Goal: Task Accomplishment & Management: Complete application form

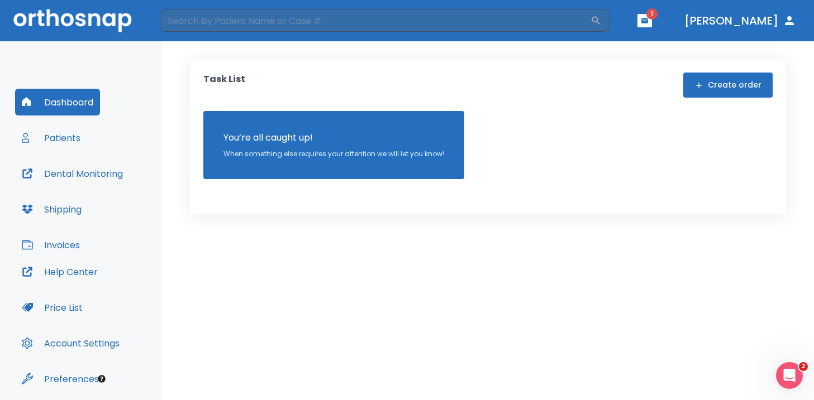
click at [727, 93] on button "Create order" at bounding box center [727, 85] width 89 height 25
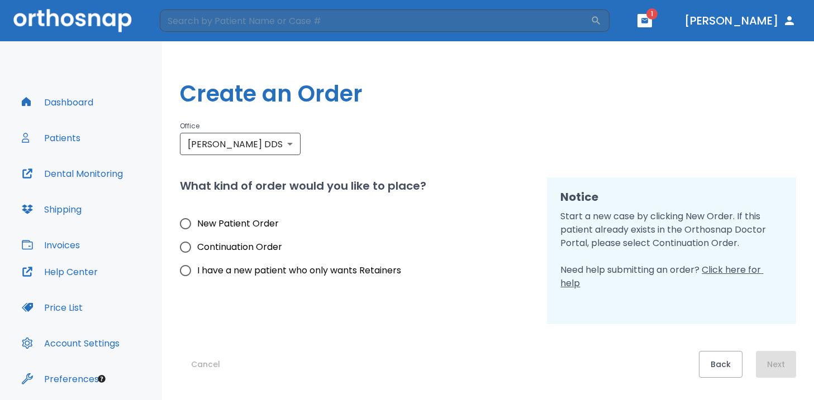
click at [243, 228] on span "New Patient Order" at bounding box center [238, 223] width 82 height 13
click at [197, 228] on input "New Patient Order" at bounding box center [185, 223] width 23 height 23
radio input "true"
click at [786, 363] on button "Next" at bounding box center [776, 364] width 40 height 27
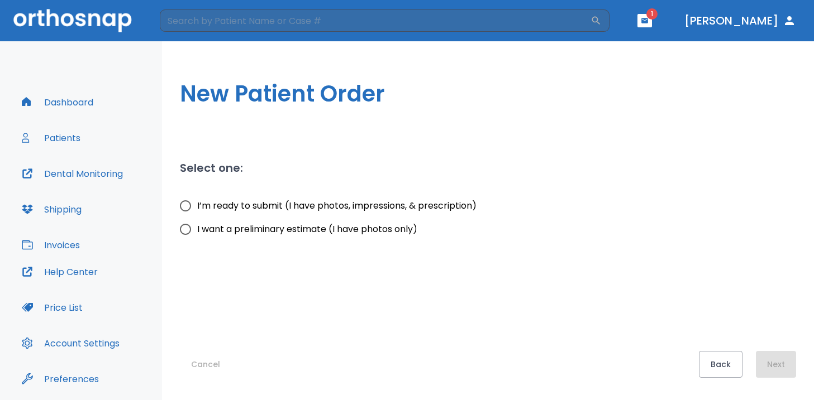
drag, startPoint x: 270, startPoint y: 208, endPoint x: 367, endPoint y: 209, distance: 96.6
click at [270, 208] on span "I’m ready to submit (I have photos, impressions, & prescription)" at bounding box center [336, 205] width 279 height 13
click at [197, 208] on input "I’m ready to submit (I have photos, impressions, & prescription)" at bounding box center [185, 205] width 23 height 23
radio input "true"
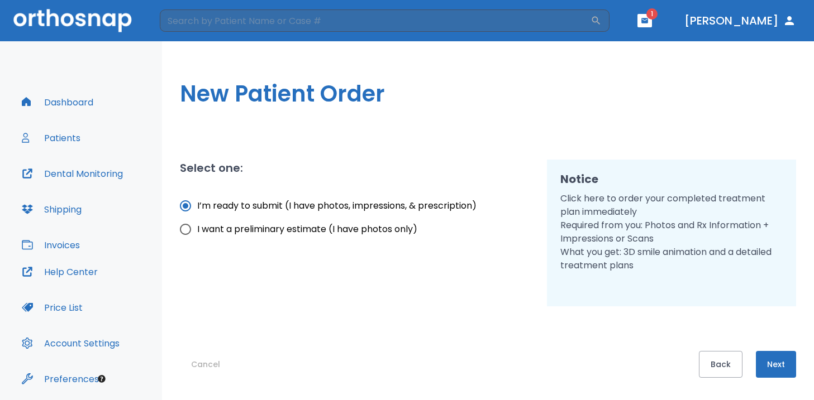
click at [778, 353] on button "Next" at bounding box center [776, 364] width 40 height 27
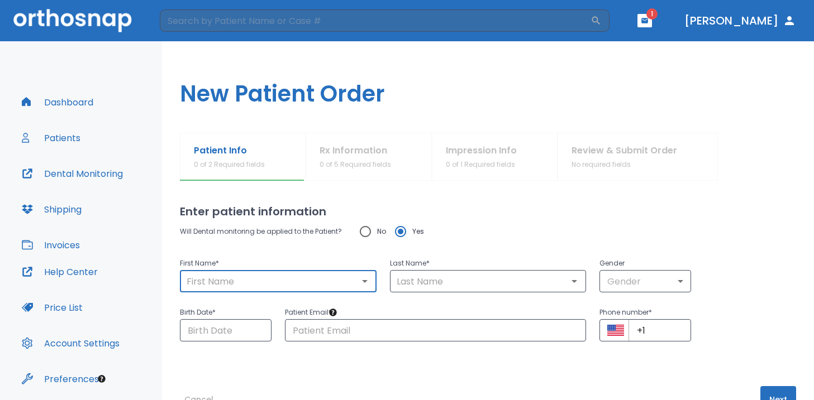
click at [275, 276] on input "text" at bounding box center [278, 282] width 190 height 16
type input "a"
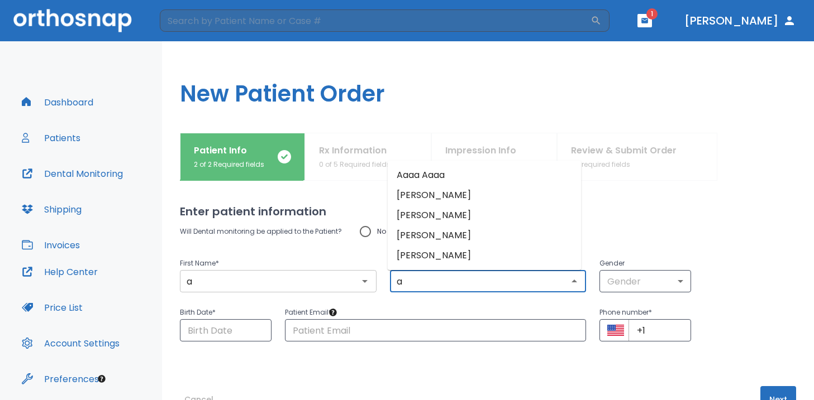
type input "a"
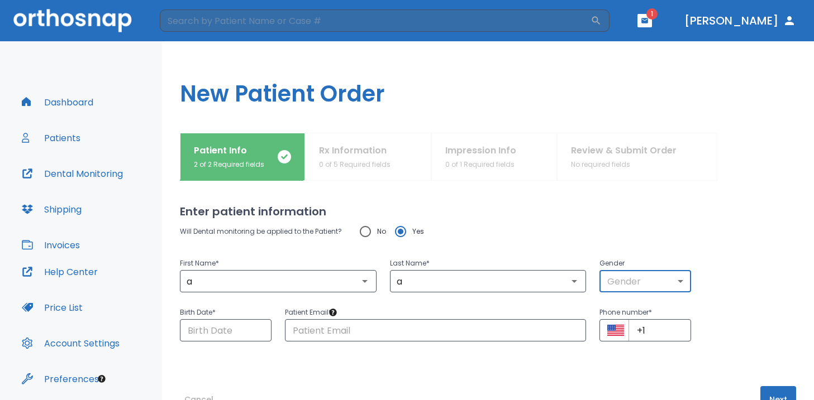
click at [636, 274] on body "​ 1 [PERSON_NAME] Dashboard Patients Dental Monitoring Shipping Invoices Help C…" at bounding box center [407, 200] width 814 height 400
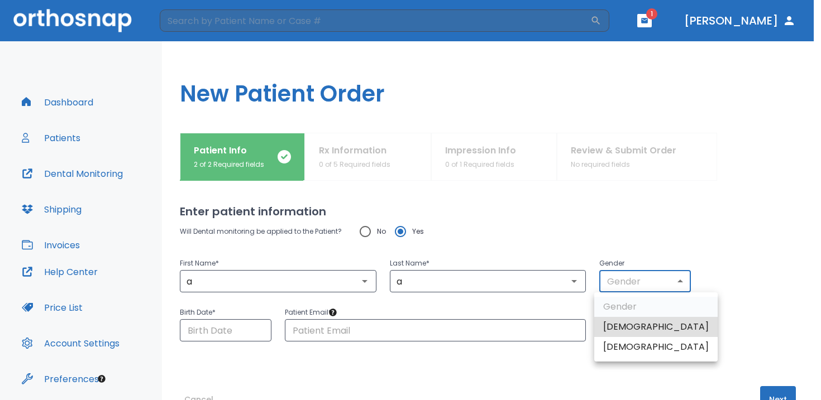
click at [636, 332] on li "[DEMOGRAPHIC_DATA]" at bounding box center [655, 327] width 123 height 20
type input "1"
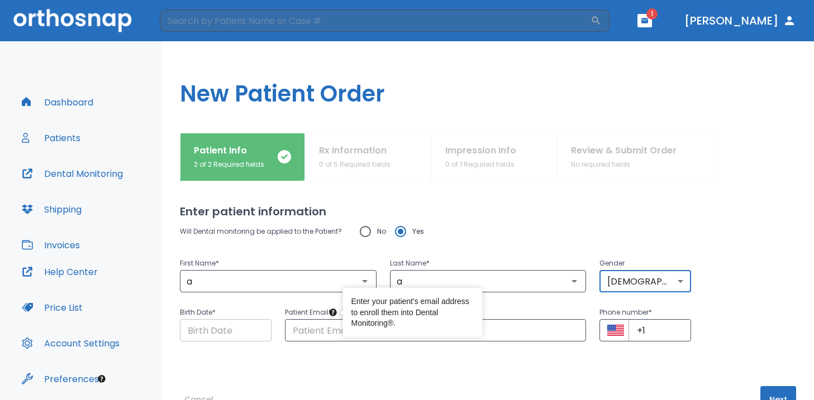
click at [234, 332] on input "Choose date" at bounding box center [226, 330] width 92 height 22
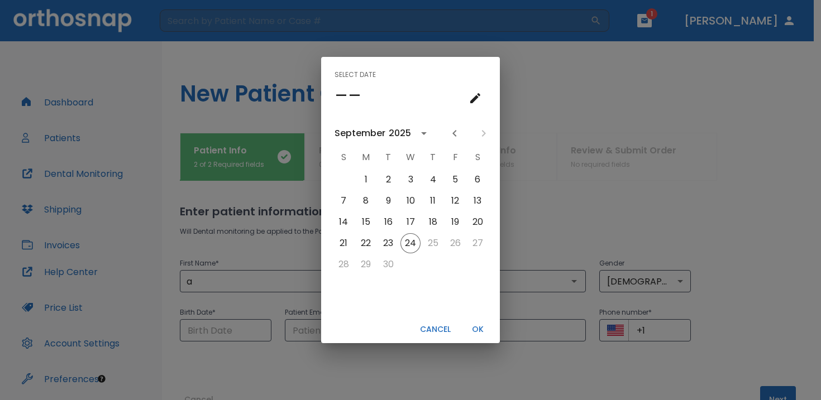
click at [399, 174] on div "3" at bounding box center [410, 180] width 22 height 20
click at [411, 176] on button "3" at bounding box center [410, 180] width 20 height 20
type input "[DATE]"
click at [414, 183] on button "3" at bounding box center [410, 180] width 20 height 20
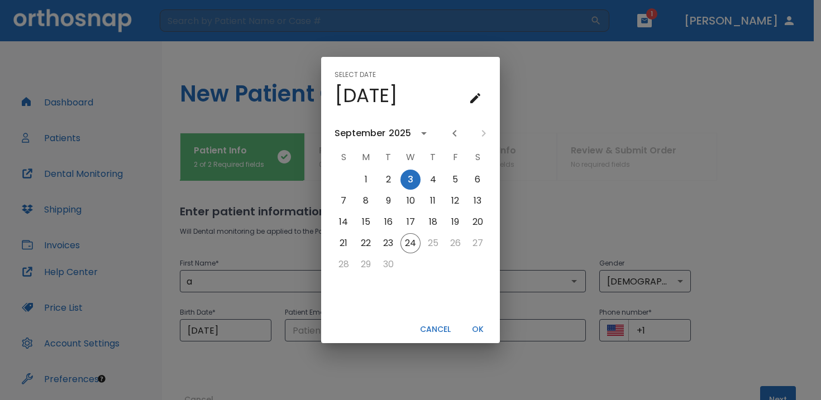
click at [478, 332] on button "OK" at bounding box center [478, 330] width 36 height 18
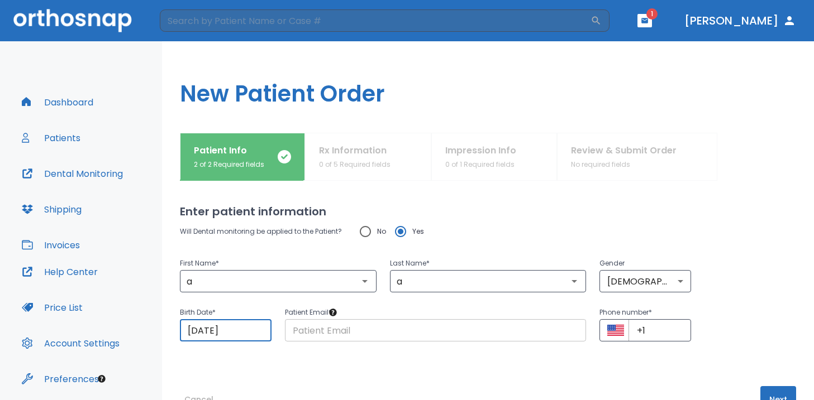
click at [415, 327] on input "text" at bounding box center [436, 330] width 302 height 22
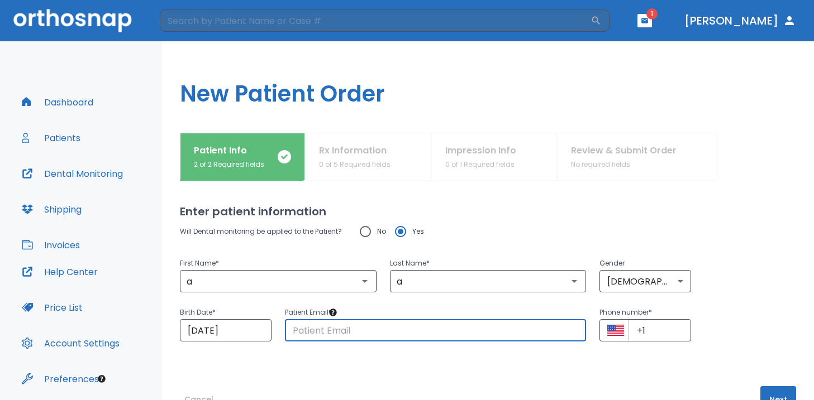
type input "[EMAIL_ADDRESS][DOMAIN_NAME]"
click at [669, 335] on input "+1" at bounding box center [659, 330] width 63 height 22
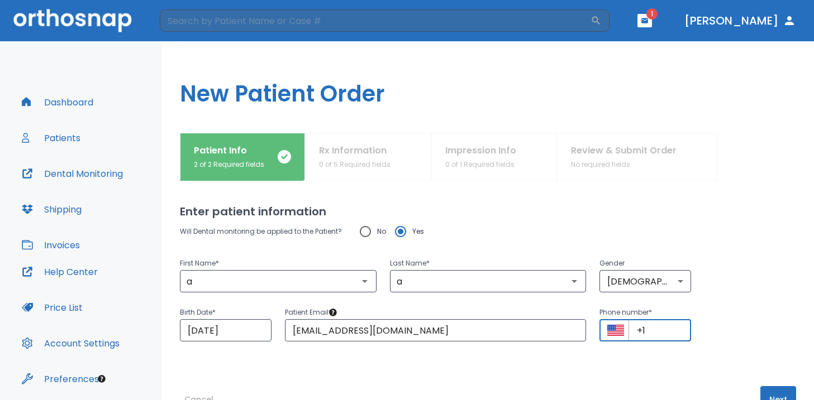
type input "+1 (000) 000"
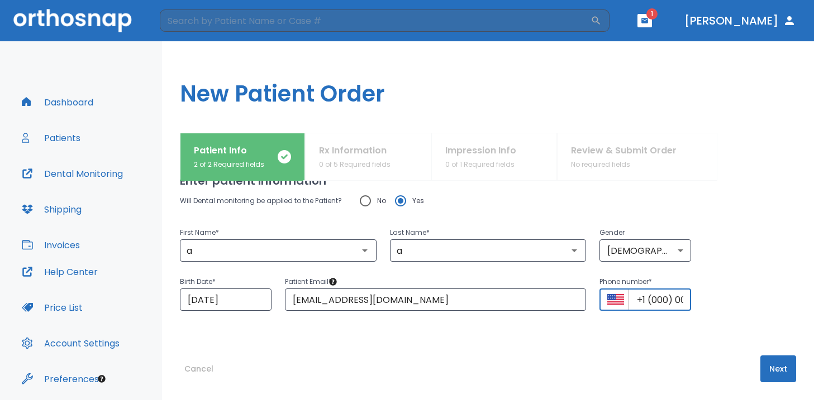
click at [767, 369] on button "Next" at bounding box center [778, 369] width 36 height 27
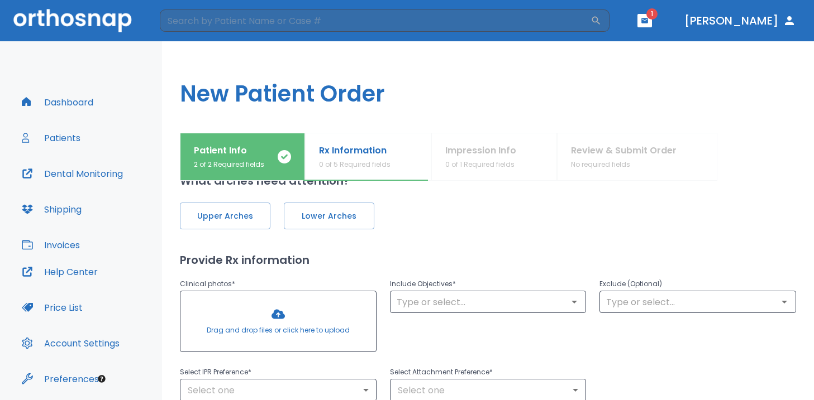
scroll to position [0, 0]
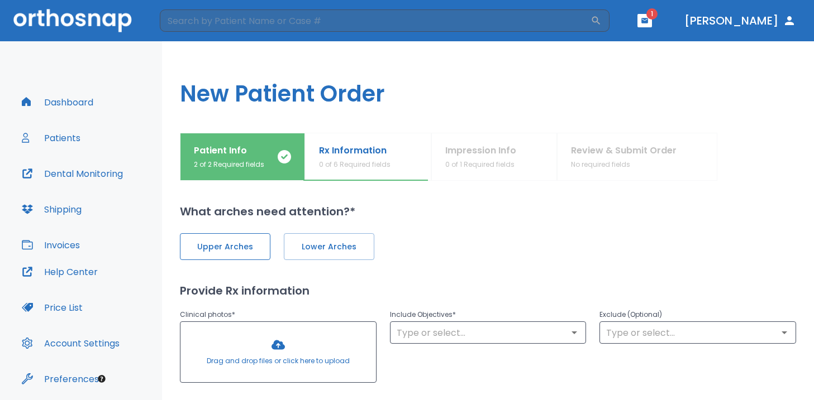
drag, startPoint x: 243, startPoint y: 244, endPoint x: 261, endPoint y: 244, distance: 17.9
click at [243, 244] on span "Upper Arches" at bounding box center [225, 247] width 67 height 12
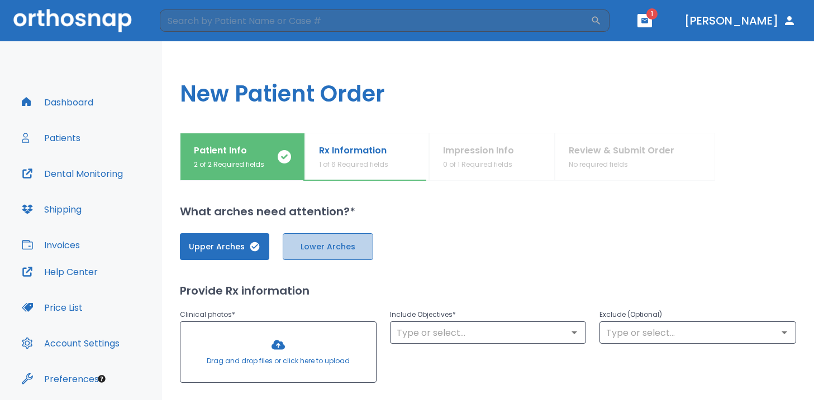
click at [343, 244] on span "Lower Arches" at bounding box center [327, 247] width 67 height 12
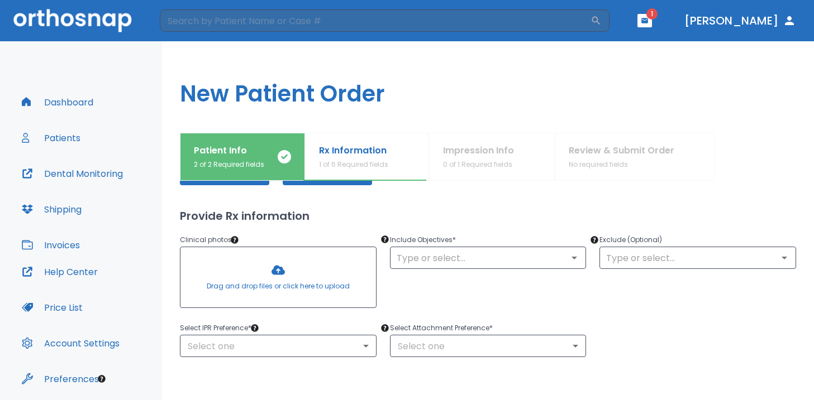
click at [259, 290] on div at bounding box center [277, 277] width 195 height 60
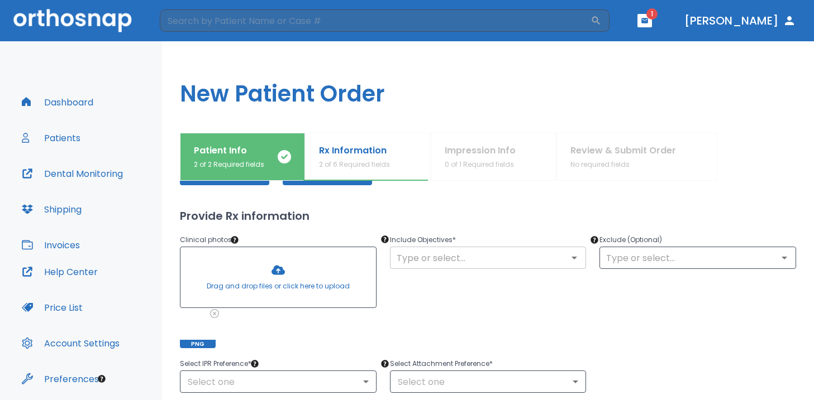
click at [468, 266] on div "​" at bounding box center [488, 258] width 197 height 22
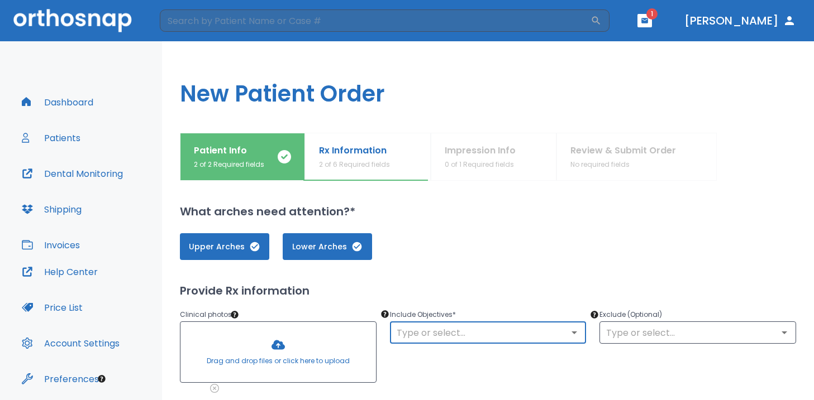
scroll to position [94, 0]
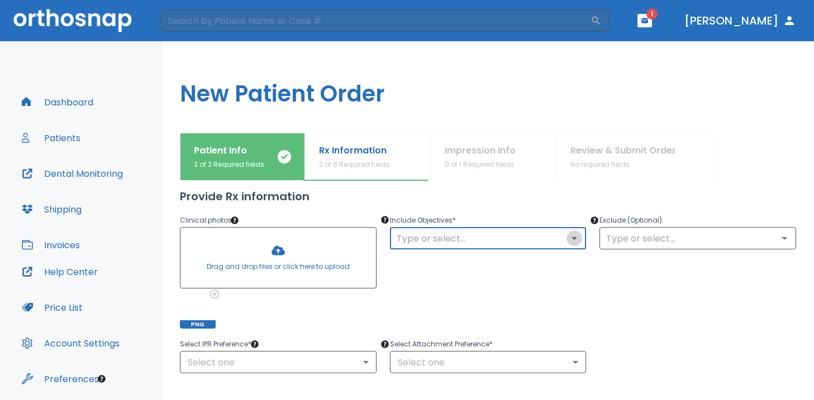
click at [569, 237] on icon "Open" at bounding box center [573, 238] width 13 height 13
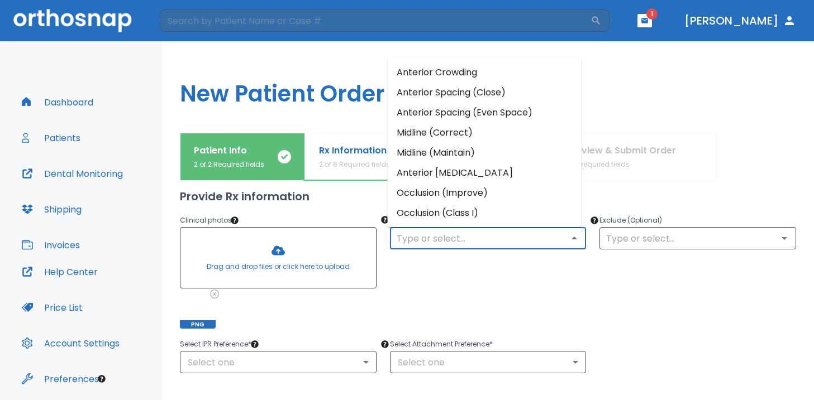
click at [467, 145] on li "Midline (Maintain)" at bounding box center [485, 153] width 194 height 20
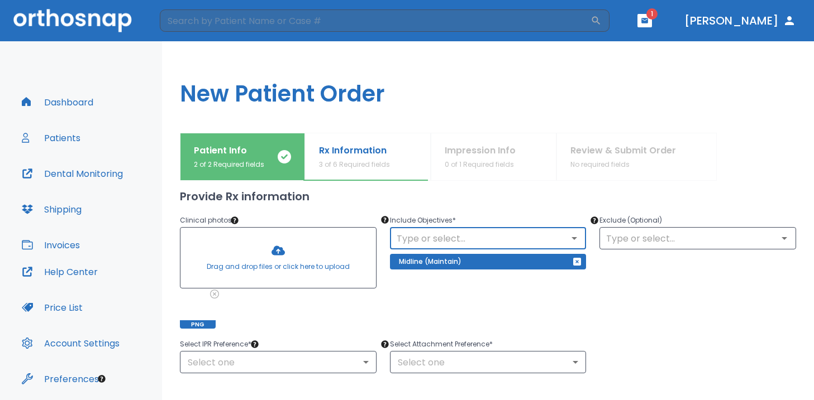
scroll to position [39, 0]
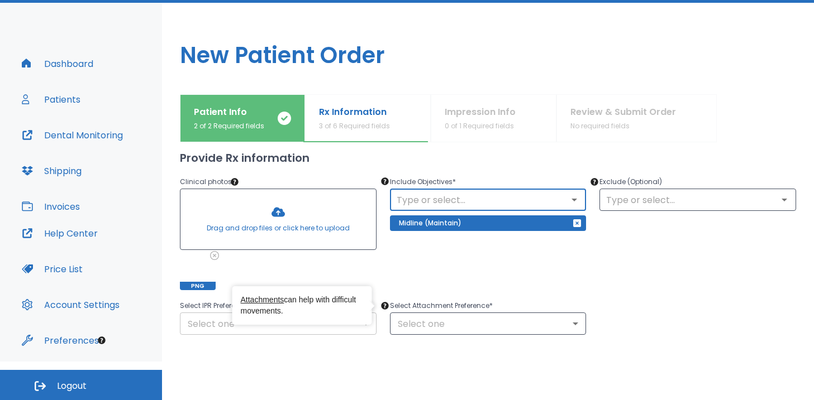
click at [357, 328] on body "​ 1 [PERSON_NAME] Dashboard Patients Dental Monitoring Shipping Invoices Help C…" at bounding box center [407, 161] width 814 height 400
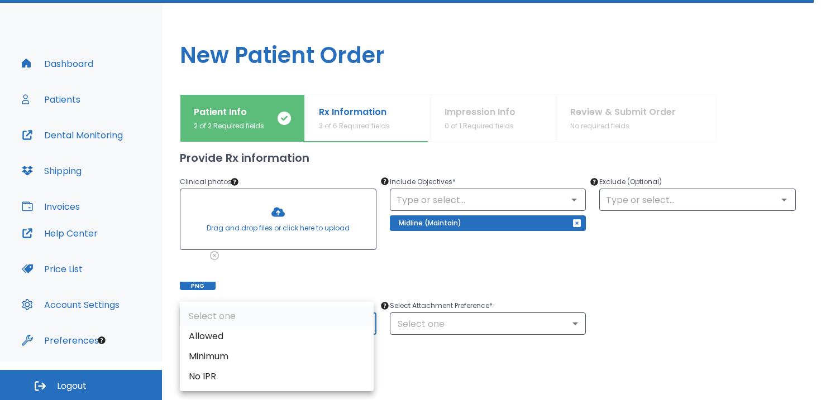
click at [267, 358] on li "Minimum" at bounding box center [277, 357] width 194 height 20
type input "2"
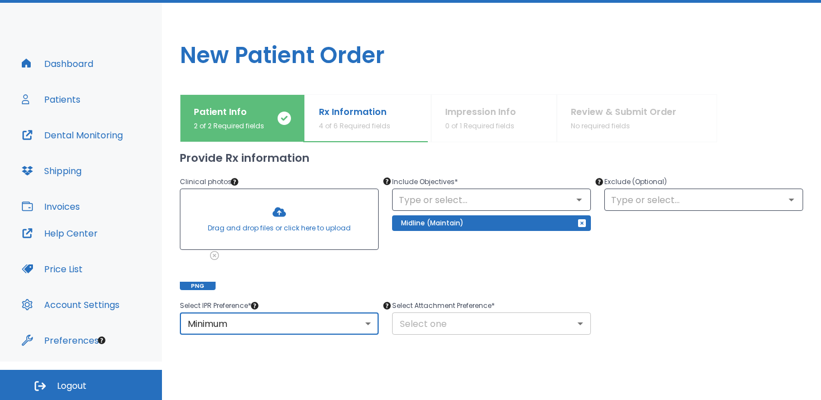
click at [570, 323] on body "​ 1 [PERSON_NAME] Dashboard Patients Dental Monitoring Shipping Invoices Help C…" at bounding box center [410, 161] width 821 height 400
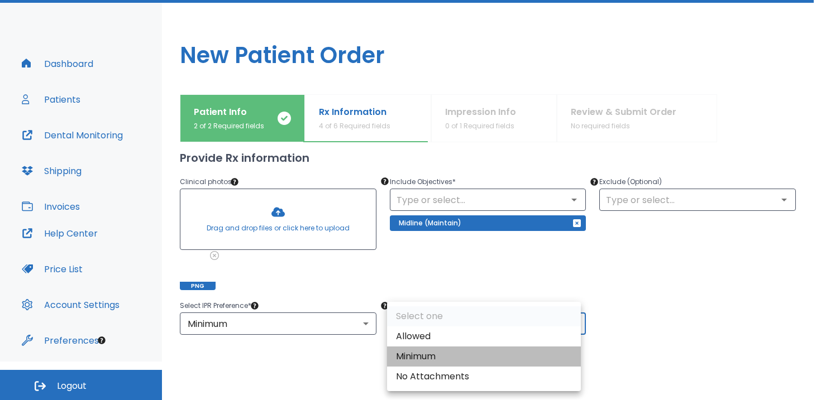
click at [488, 360] on li "Minimum" at bounding box center [484, 357] width 194 height 20
type input "2"
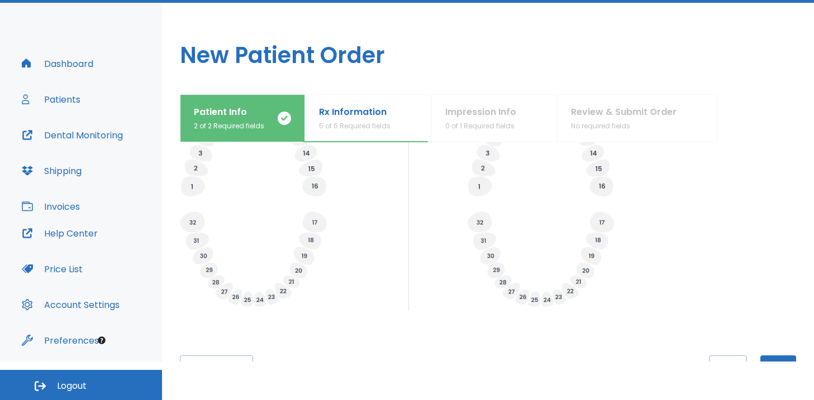
scroll to position [463, 0]
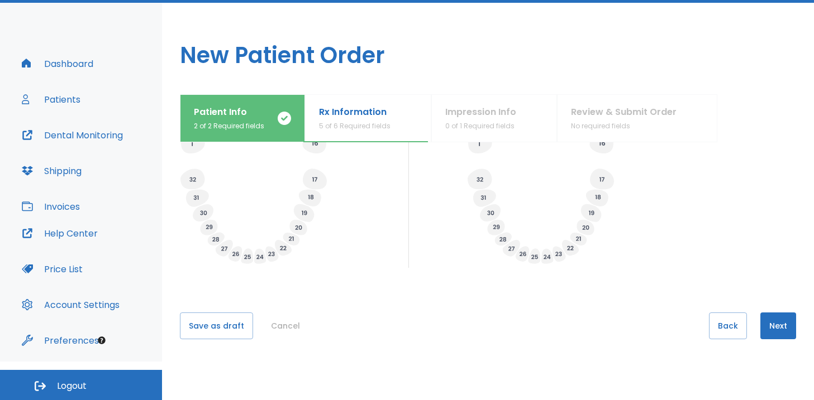
click at [769, 324] on button "Next" at bounding box center [778, 326] width 36 height 27
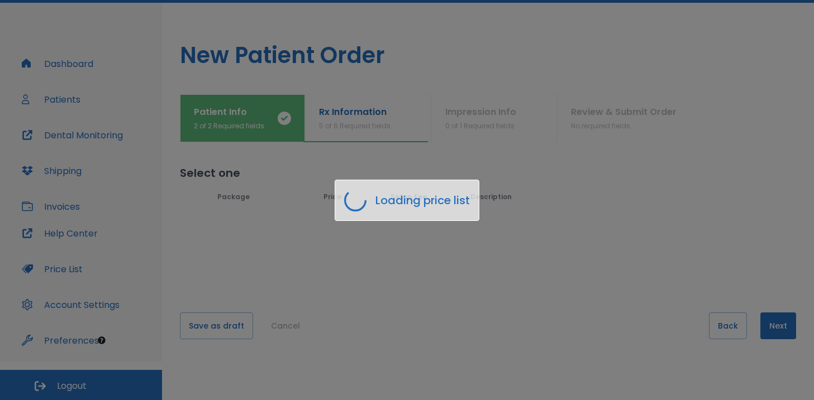
scroll to position [0, 0]
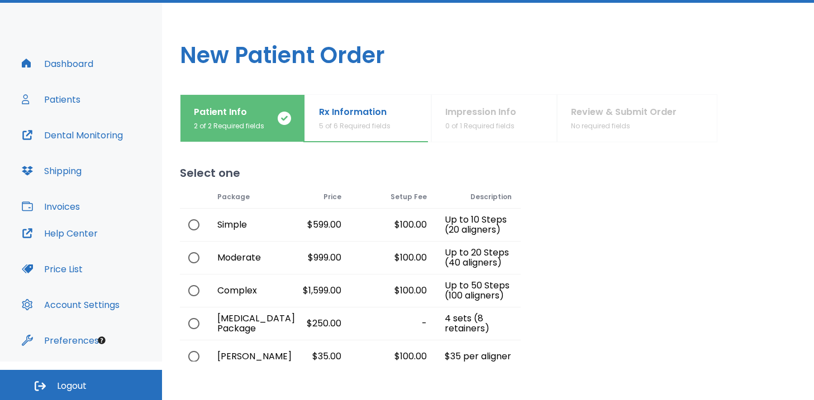
click at [197, 223] on input "radio" at bounding box center [193, 224] width 23 height 23
radio input "true"
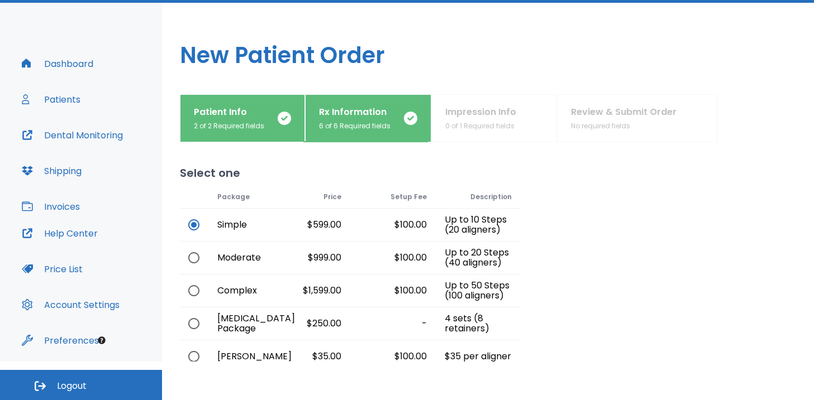
scroll to position [105, 0]
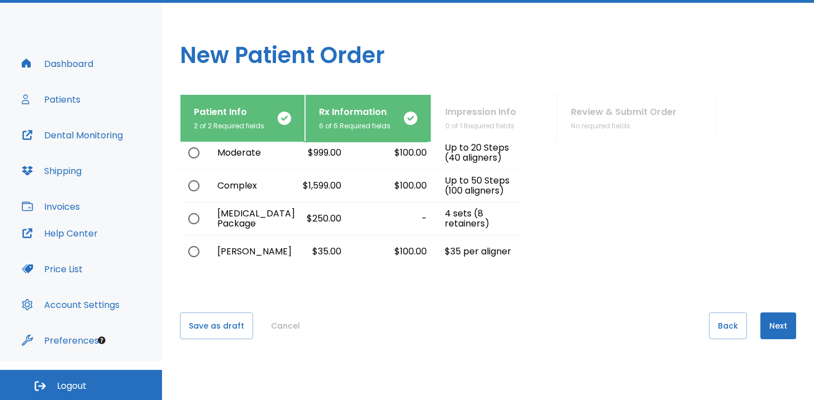
click at [777, 319] on button "Next" at bounding box center [778, 326] width 36 height 27
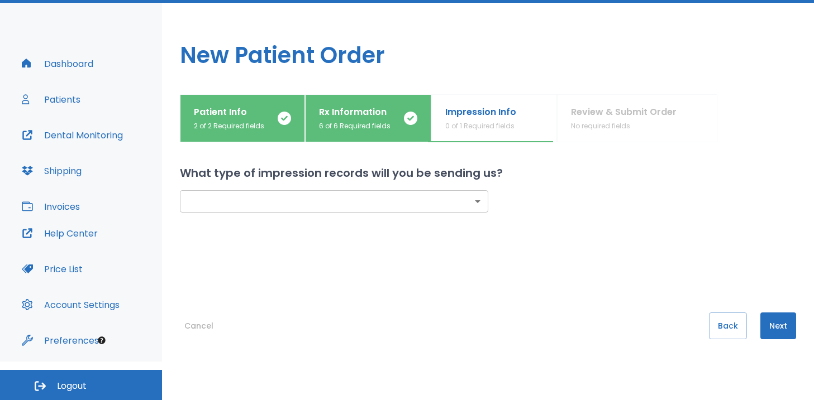
scroll to position [0, 0]
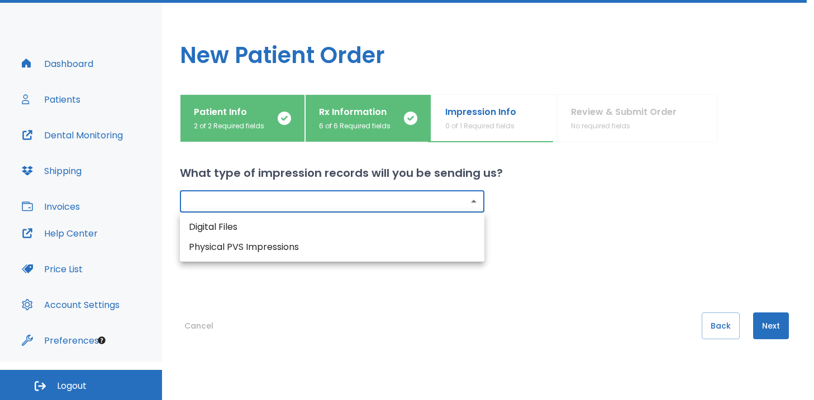
click at [476, 200] on body "​ 1 [PERSON_NAME] Dashboard Patients Dental Monitoring Shipping Invoices Help C…" at bounding box center [407, 161] width 814 height 400
click at [387, 230] on li "Digital Files" at bounding box center [332, 227] width 304 height 20
type input "digital"
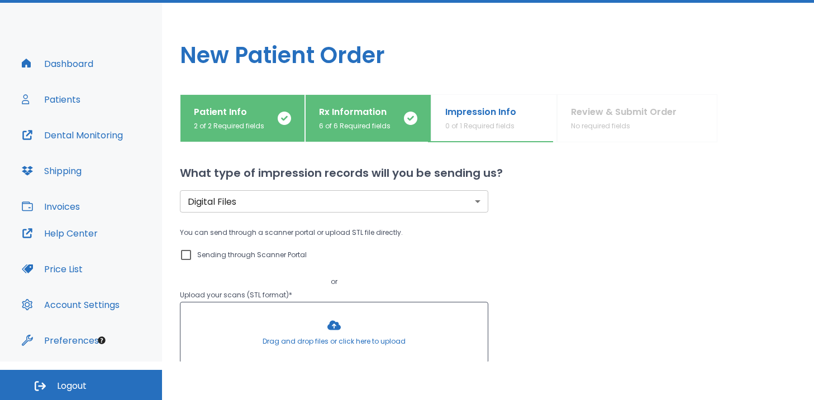
click at [194, 247] on div "You can send through a scanner portal or upload STL file directly. Sending thro…" at bounding box center [334, 257] width 308 height 63
click at [185, 253] on input "Sending through Scanner Portal" at bounding box center [185, 254] width 13 height 13
checkbox input "true"
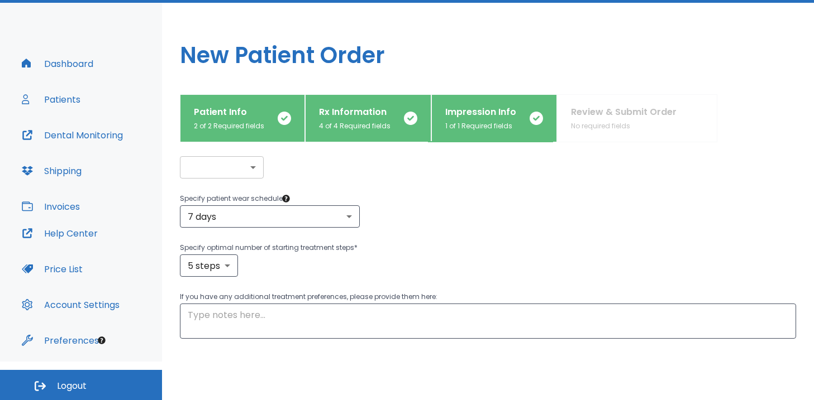
scroll to position [138, 0]
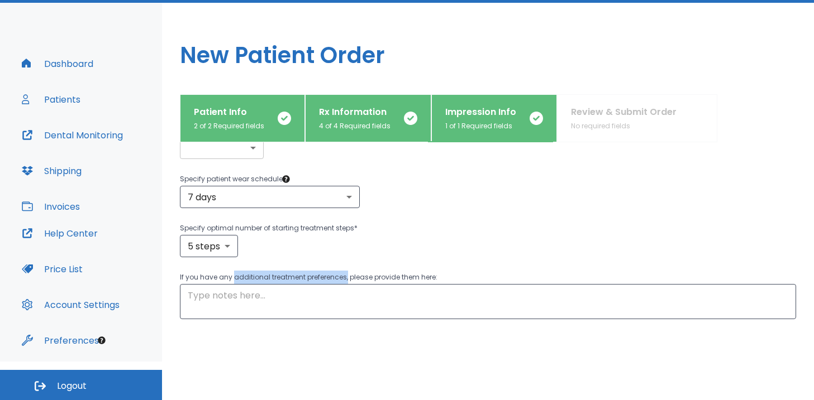
drag, startPoint x: 234, startPoint y: 276, endPoint x: 346, endPoint y: 277, distance: 111.7
click at [346, 277] on p "If you have any additional treatment preferences, please provide them here:" at bounding box center [488, 277] width 616 height 13
copy p "additional treatment preferences,"
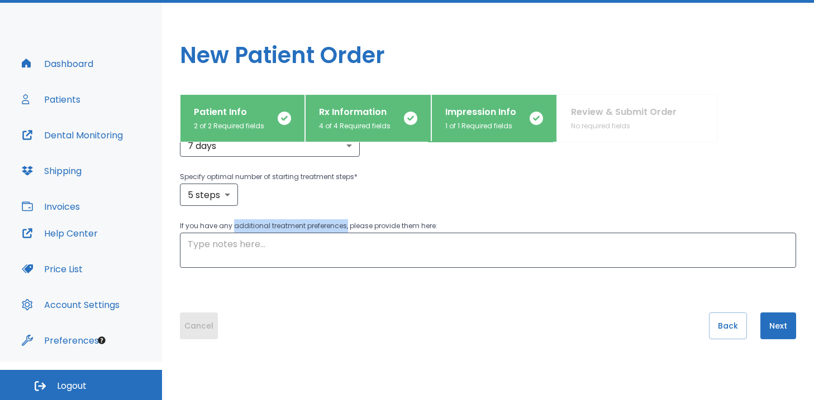
click at [209, 323] on button "Cancel" at bounding box center [199, 326] width 38 height 27
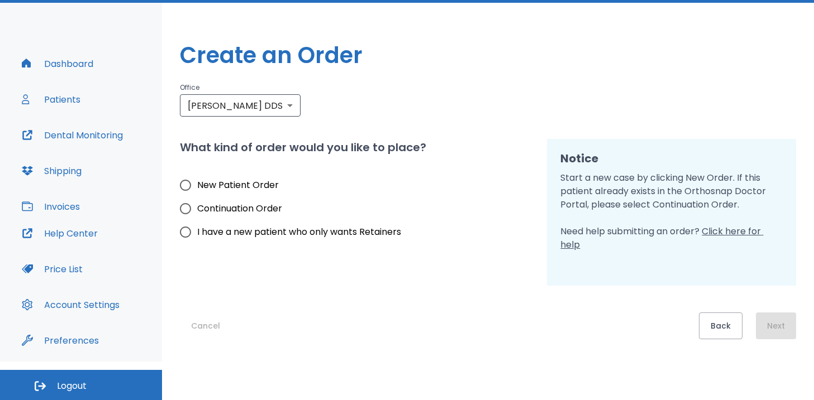
click at [209, 323] on button "Cancel" at bounding box center [205, 326] width 51 height 27
click at [716, 318] on button "Back" at bounding box center [721, 326] width 44 height 27
click at [717, 321] on button "Back" at bounding box center [721, 326] width 44 height 27
click at [195, 318] on button "Cancel" at bounding box center [205, 326] width 51 height 27
